Goal: Task Accomplishment & Management: Use online tool/utility

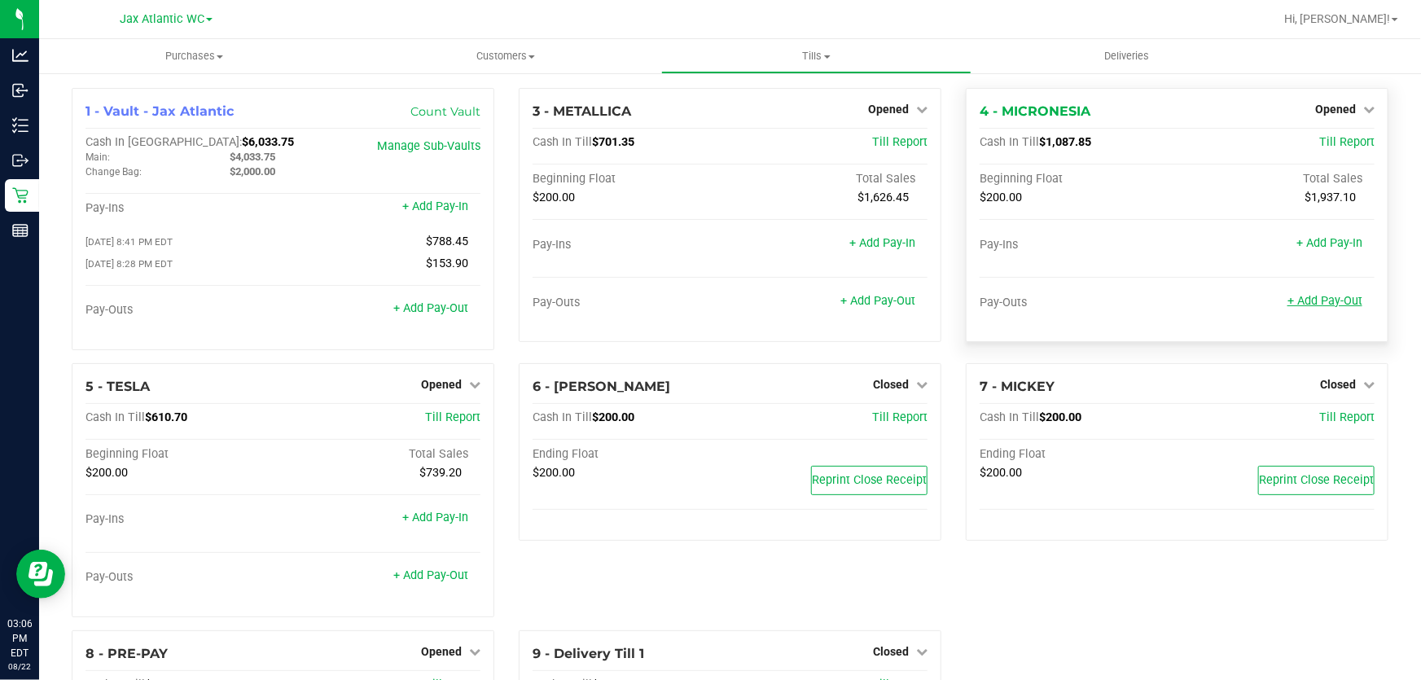
click at [1317, 297] on link "+ Add Pay-Out" at bounding box center [1325, 301] width 75 height 14
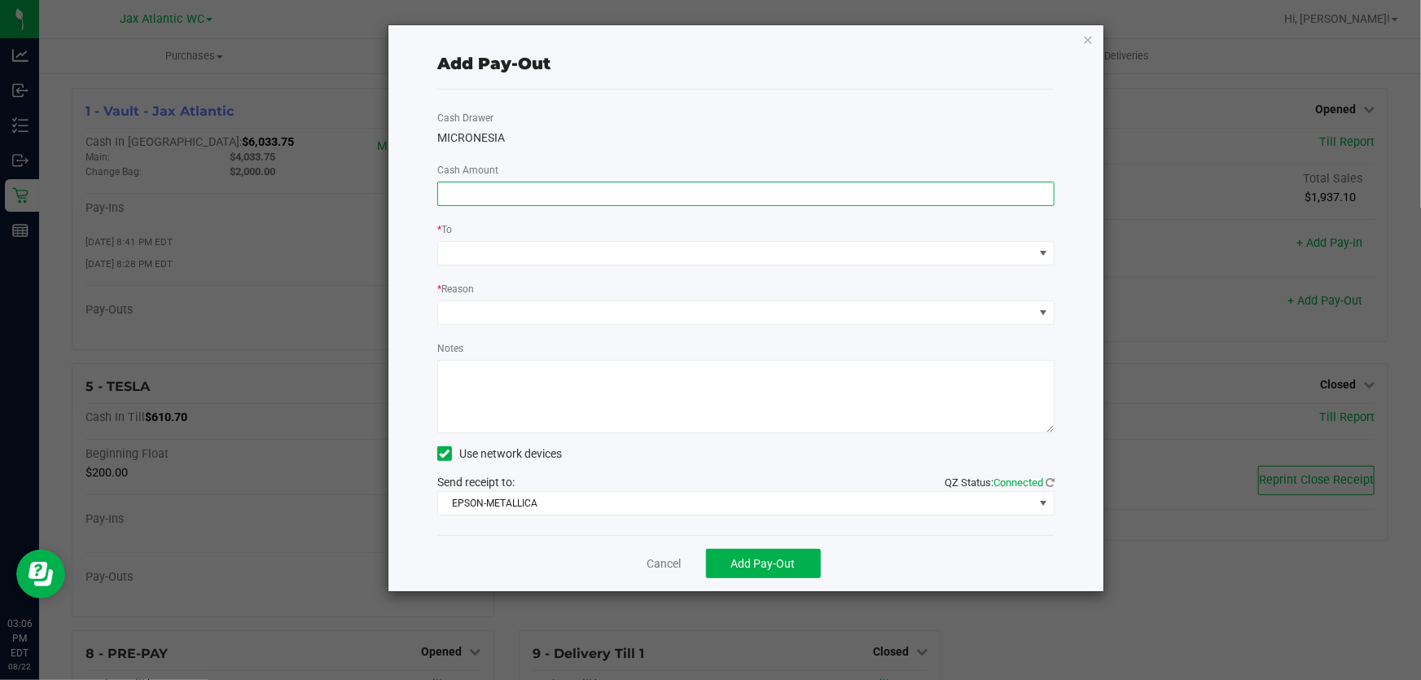
click at [681, 195] on input at bounding box center [746, 193] width 616 height 23
type input "$990.00"
click at [730, 108] on div "Cash Drawer MICRONESIA Cash Amount $990.00 * To * Reason Notes Use network devi…" at bounding box center [745, 313] width 617 height 446
click at [573, 251] on span at bounding box center [735, 253] width 595 height 23
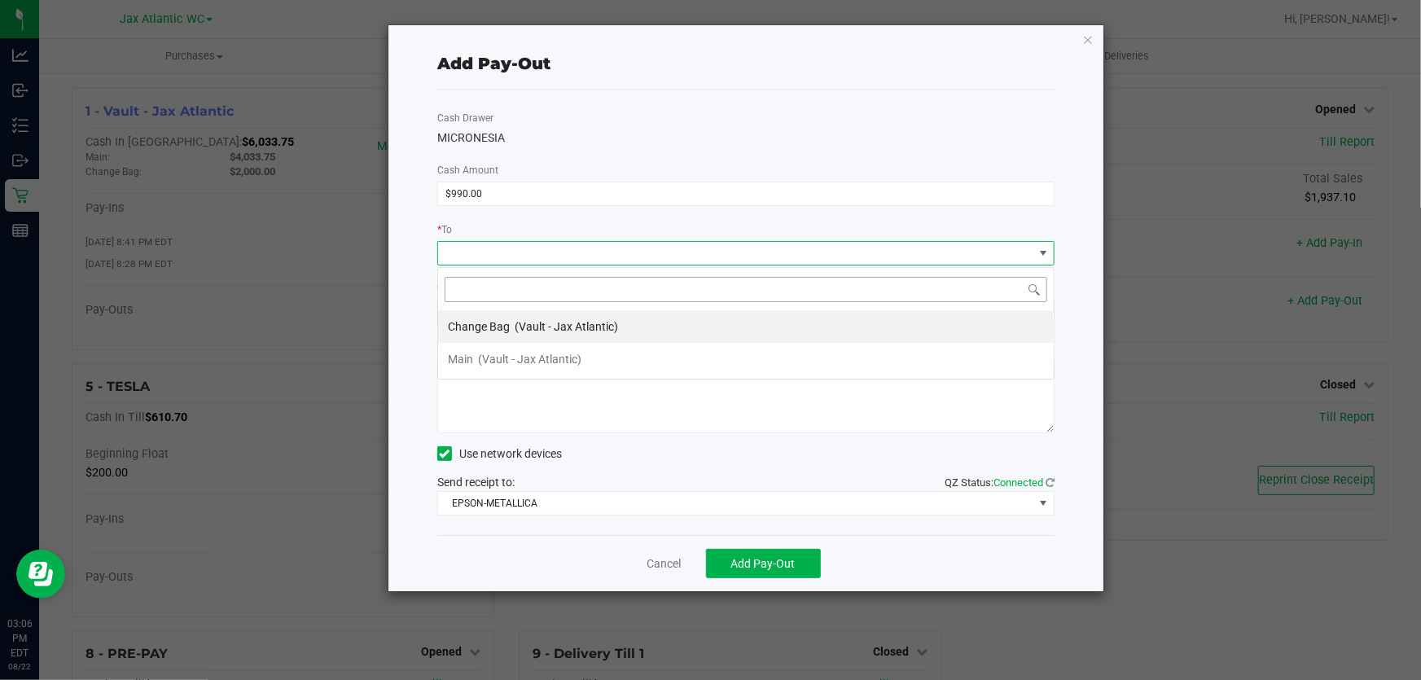
scroll to position [24, 618]
drag, startPoint x: 500, startPoint y: 352, endPoint x: 513, endPoint y: 343, distance: 15.8
click at [501, 353] on span "(Vault - Jax Atlantic)" at bounding box center [529, 359] width 103 height 13
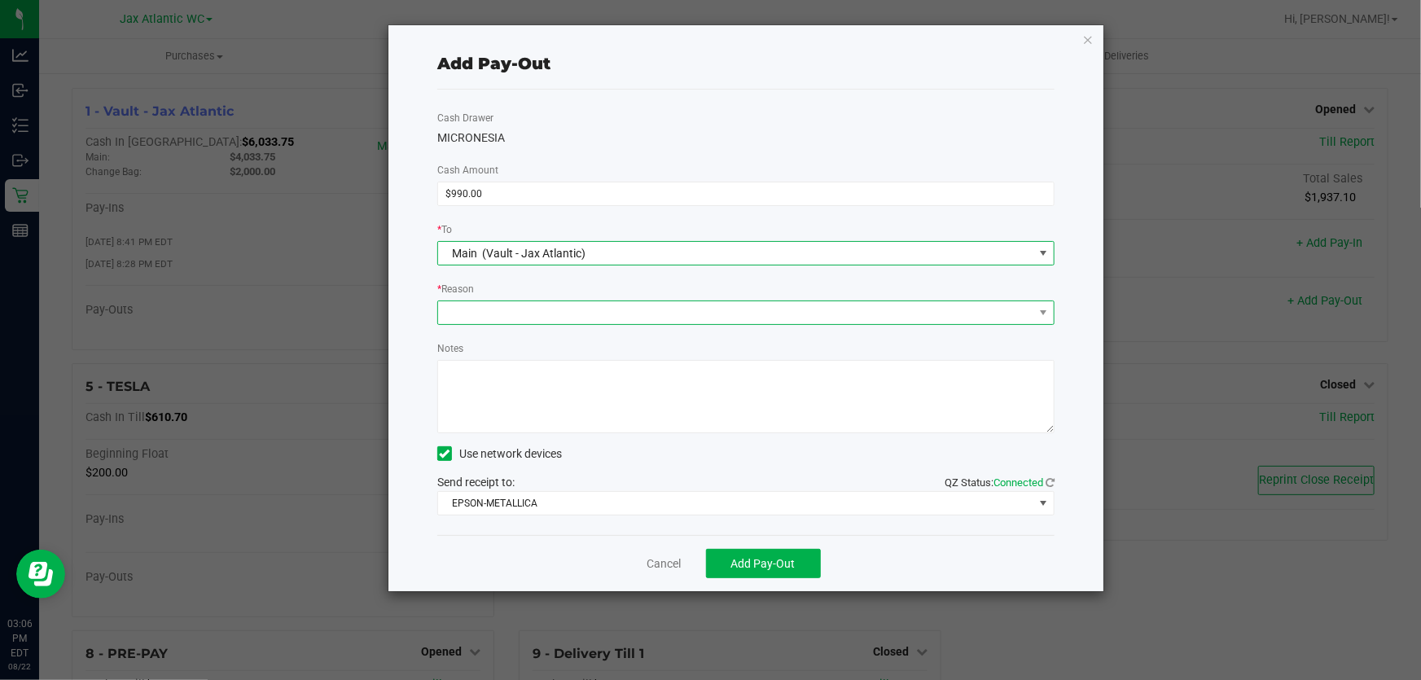
click at [524, 312] on span at bounding box center [735, 312] width 595 height 23
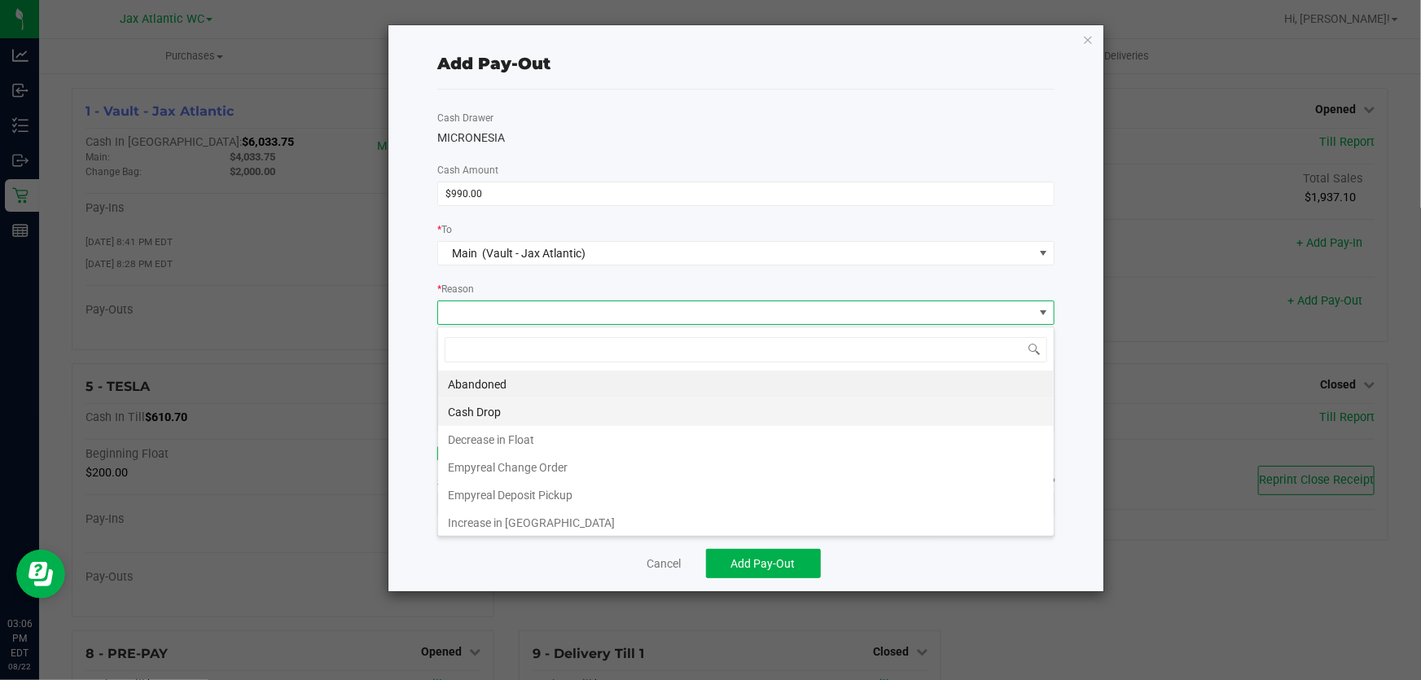
click at [546, 400] on li "Cash Drop" at bounding box center [746, 412] width 616 height 28
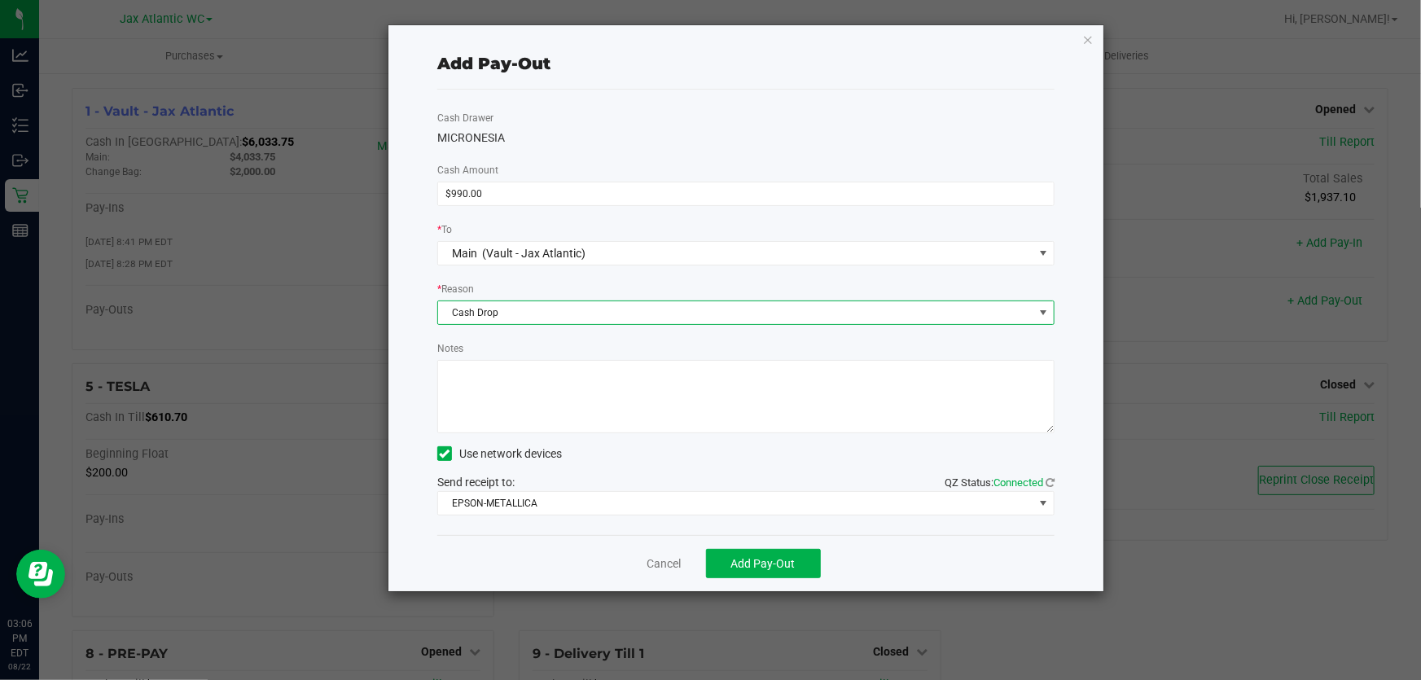
click at [568, 408] on textarea "Notes" at bounding box center [745, 396] width 617 height 73
type textarea "cash drop-AP"
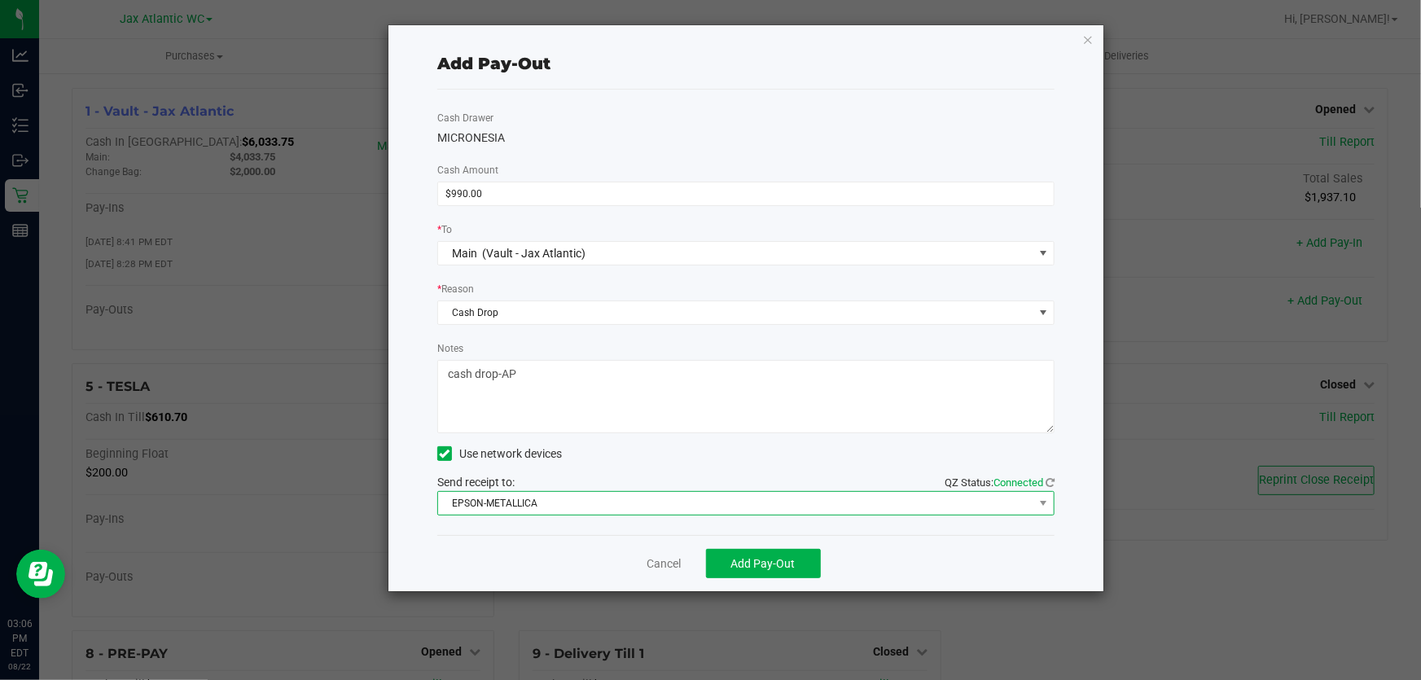
click at [518, 508] on span "EPSON-METALLICA" at bounding box center [735, 503] width 595 height 23
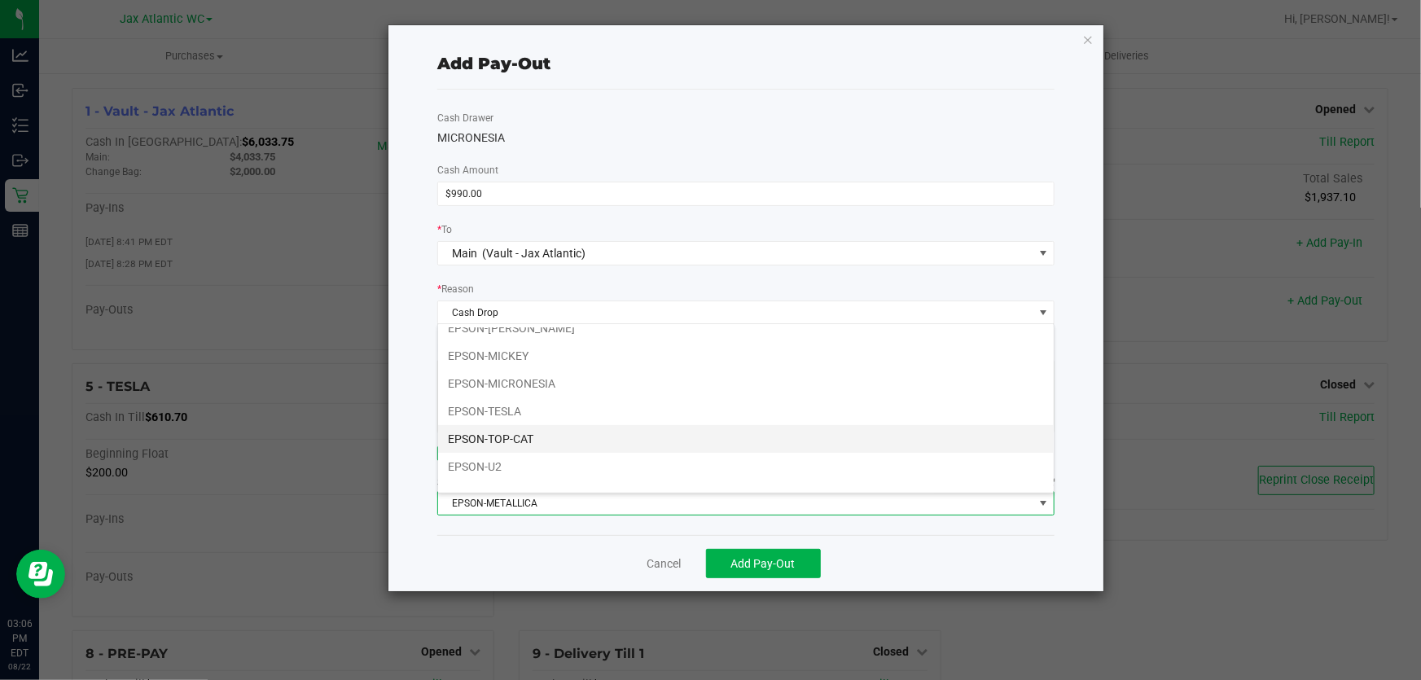
scroll to position [85, 0]
click at [537, 424] on li "EPSON-U2" at bounding box center [746, 423] width 616 height 28
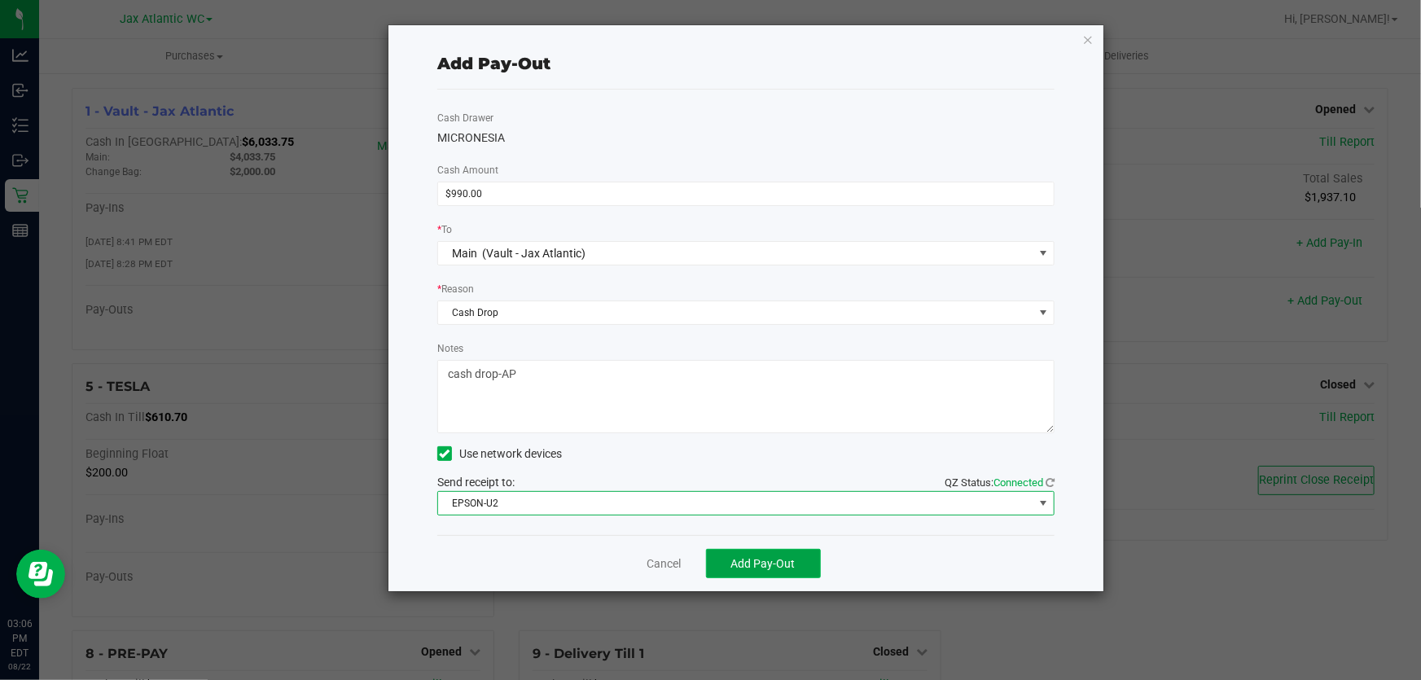
click at [760, 570] on span "Add Pay-Out" at bounding box center [763, 563] width 64 height 13
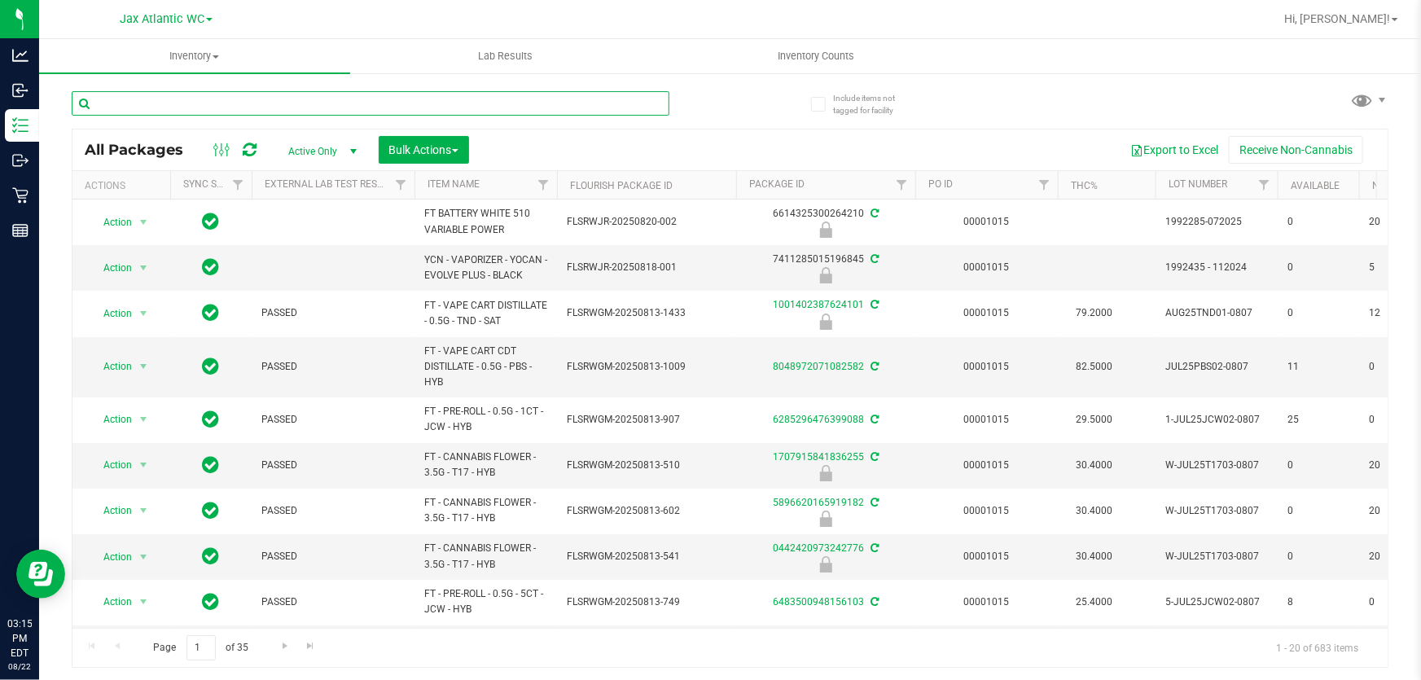
click at [197, 108] on input "text" at bounding box center [371, 103] width 598 height 24
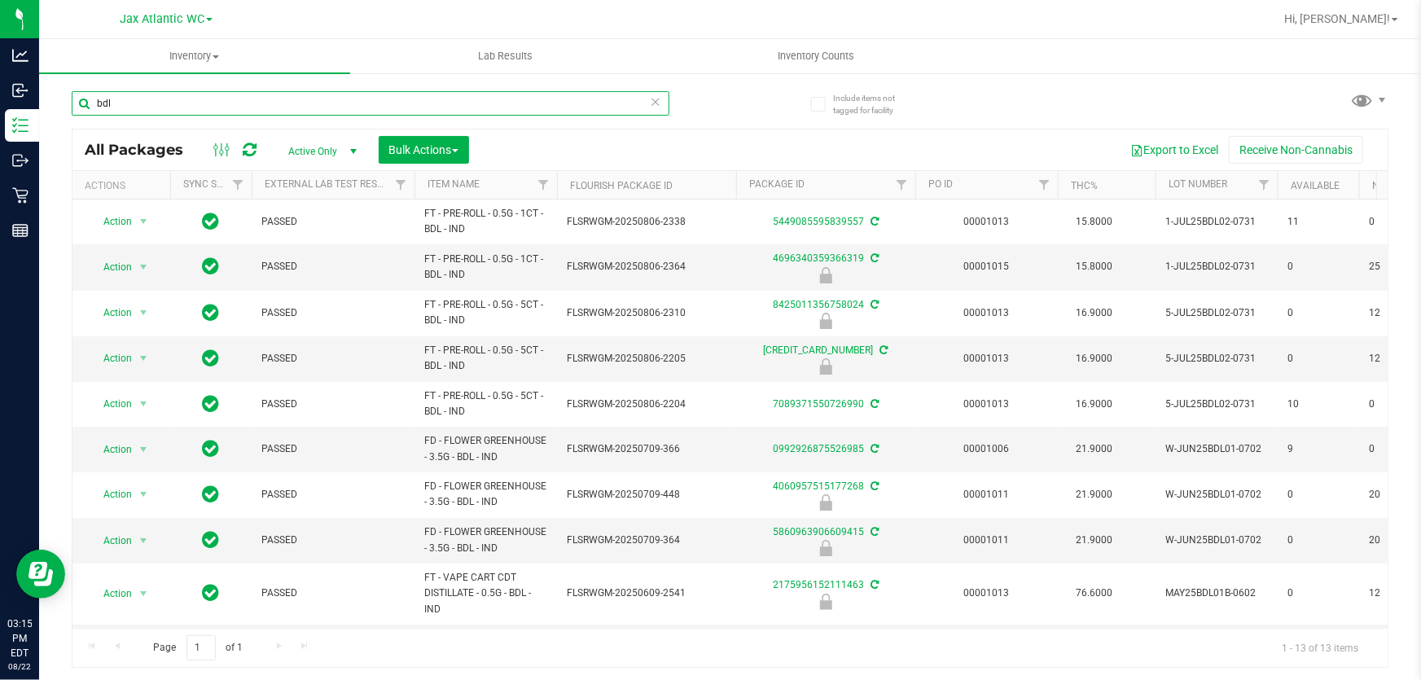
type input "bdl"
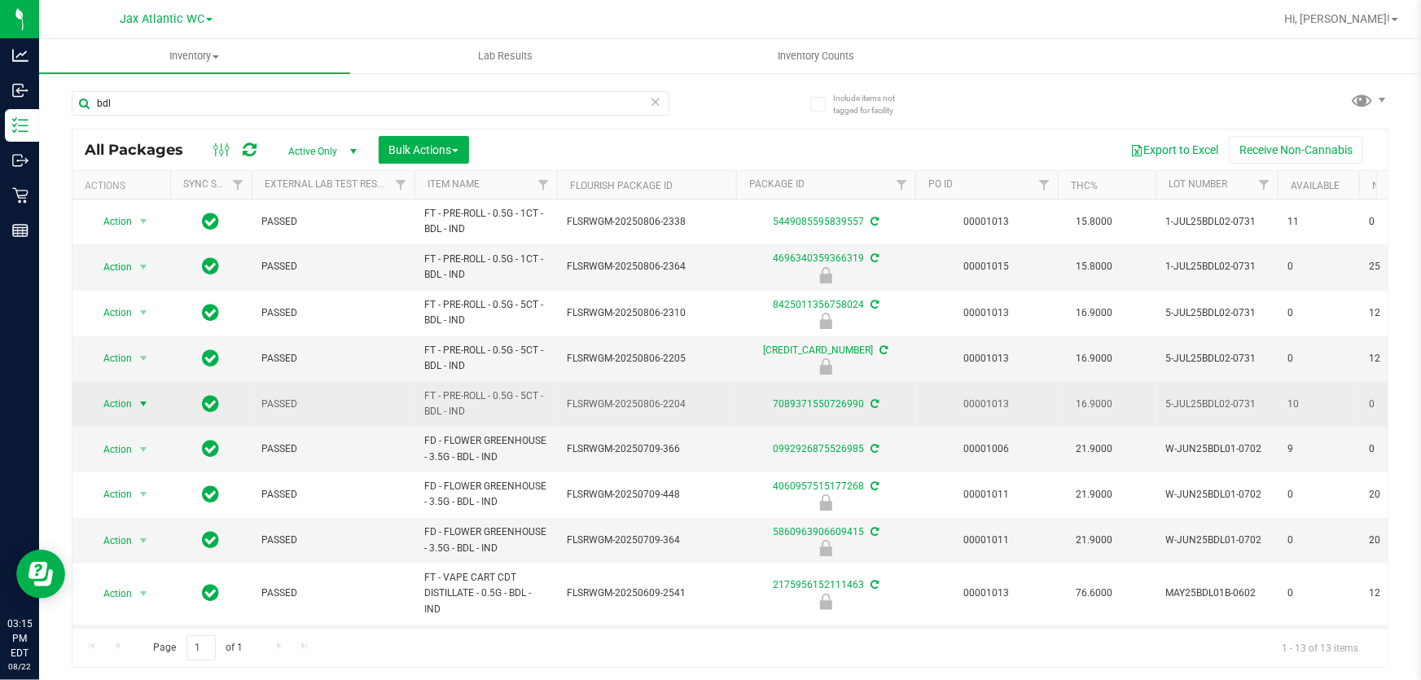
click at [116, 400] on span "Action" at bounding box center [111, 404] width 44 height 23
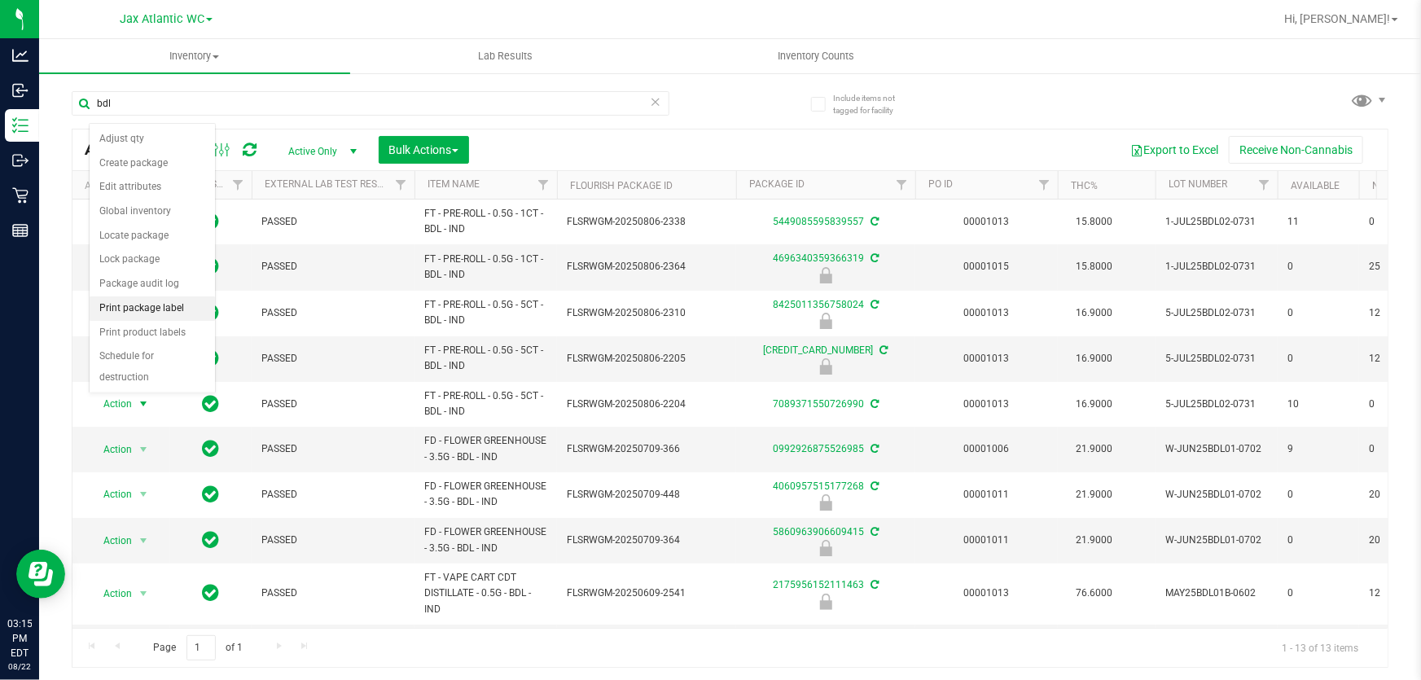
click at [170, 312] on li "Print package label" at bounding box center [152, 308] width 125 height 24
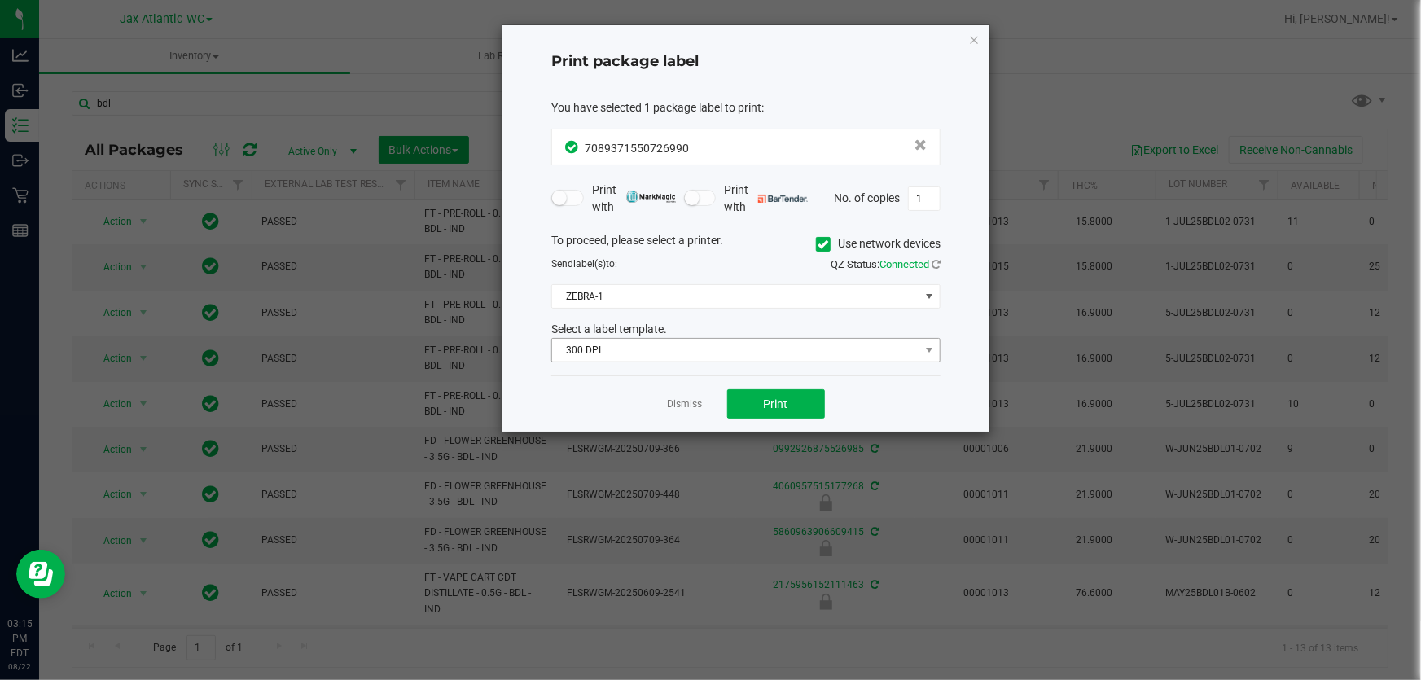
drag, startPoint x: 690, startPoint y: 336, endPoint x: 680, endPoint y: 341, distance: 10.9
click at [689, 337] on div "Select a label template. 300 DPI" at bounding box center [746, 342] width 414 height 42
click at [675, 347] on span "300 DPI" at bounding box center [735, 350] width 367 height 23
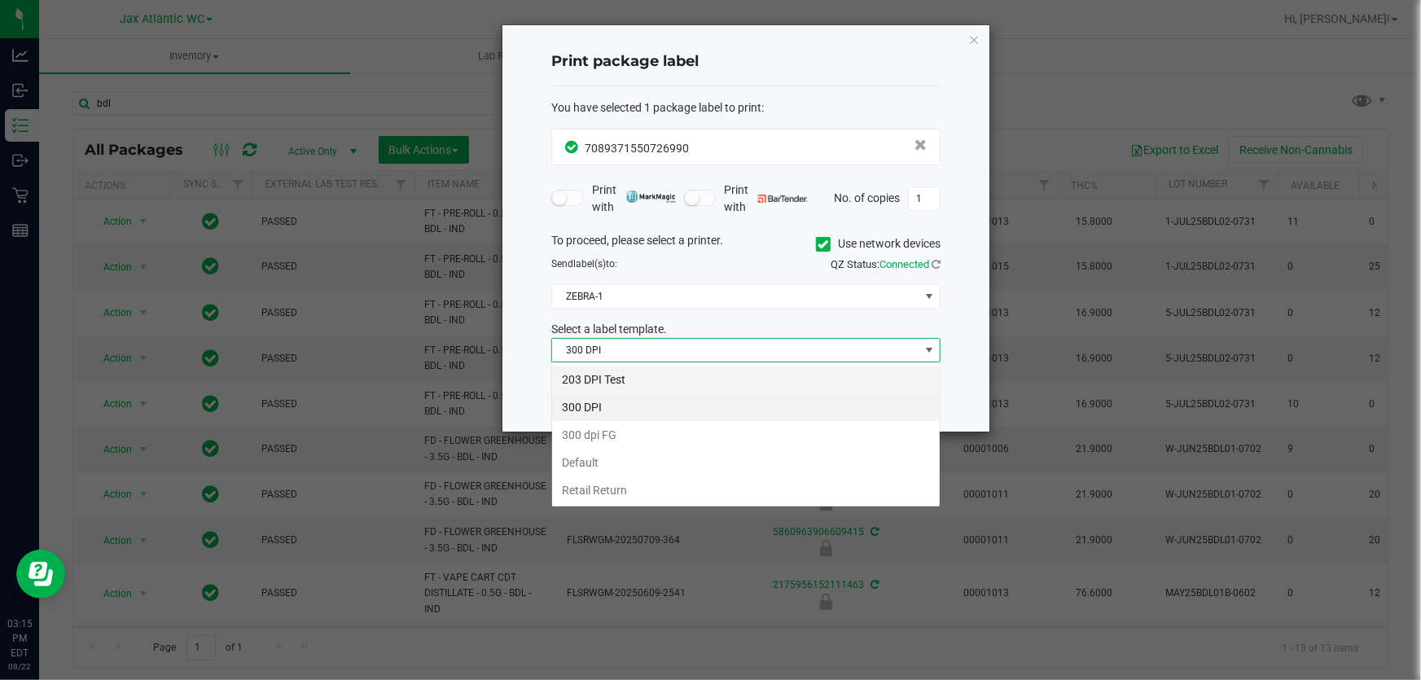
scroll to position [24, 389]
click at [643, 378] on li "203 DPI Test" at bounding box center [746, 380] width 388 height 28
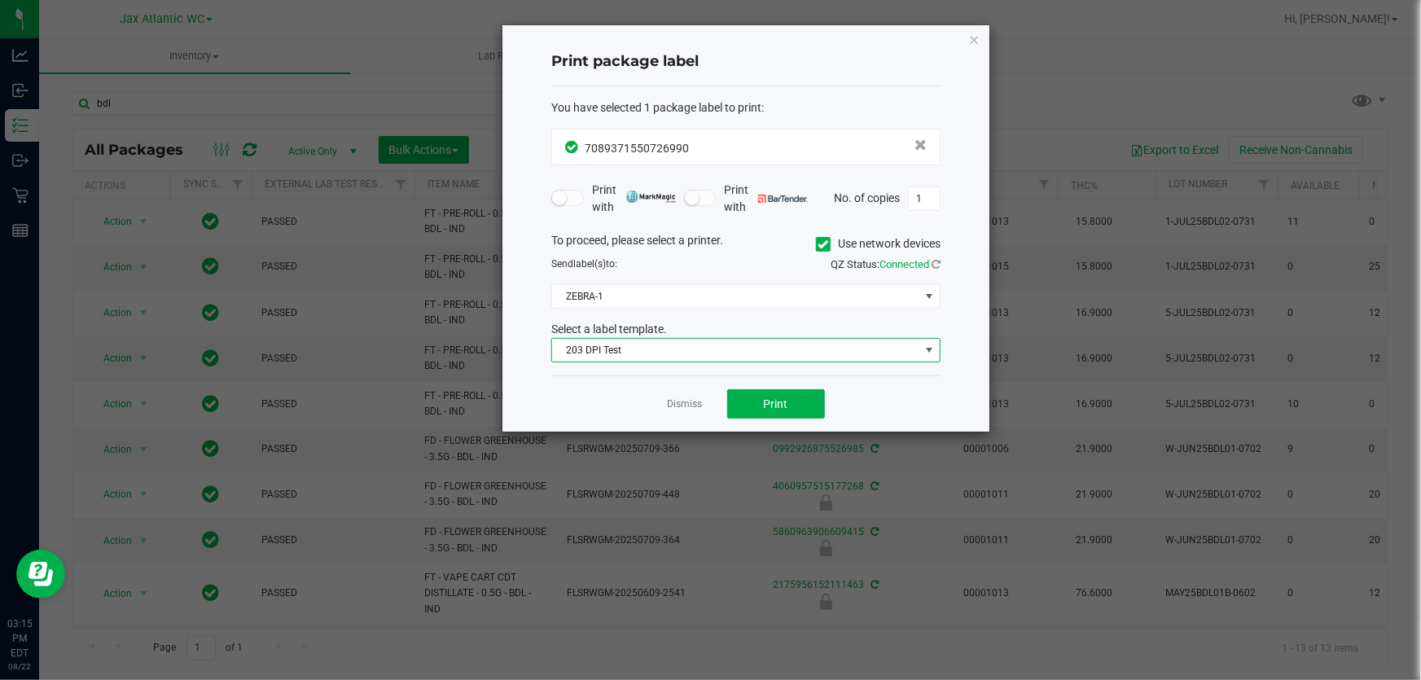
click at [773, 421] on div "Dismiss Print" at bounding box center [745, 403] width 389 height 56
click at [766, 417] on button "Print" at bounding box center [776, 403] width 98 height 29
